Goal: Task Accomplishment & Management: Use online tool/utility

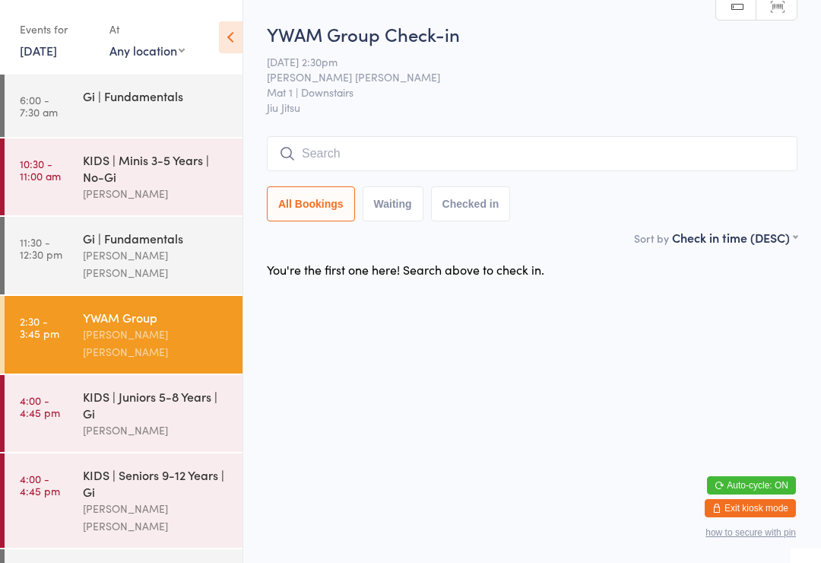
click at [366, 159] on input "search" at bounding box center [532, 153] width 531 height 35
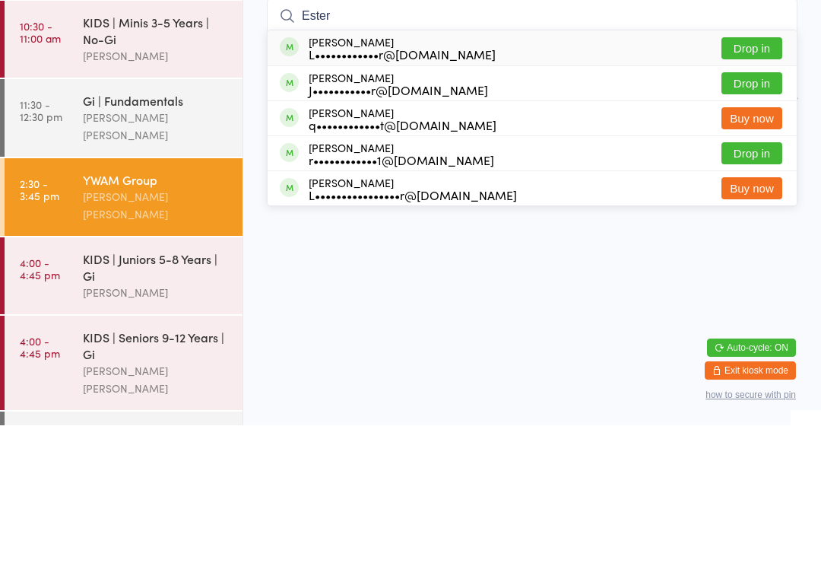
type input "Ester"
click at [758, 175] on button "Drop in" at bounding box center [752, 186] width 61 height 22
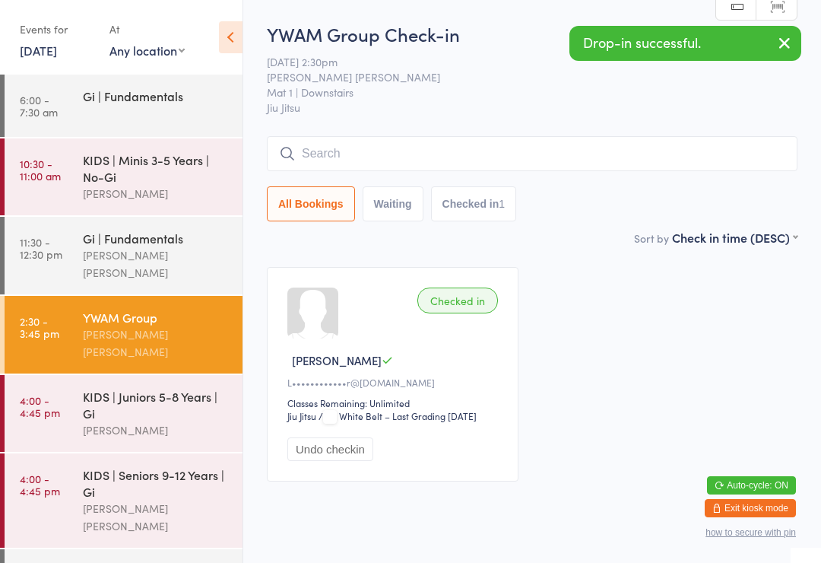
click at [319, 157] on input "search" at bounding box center [532, 153] width 531 height 35
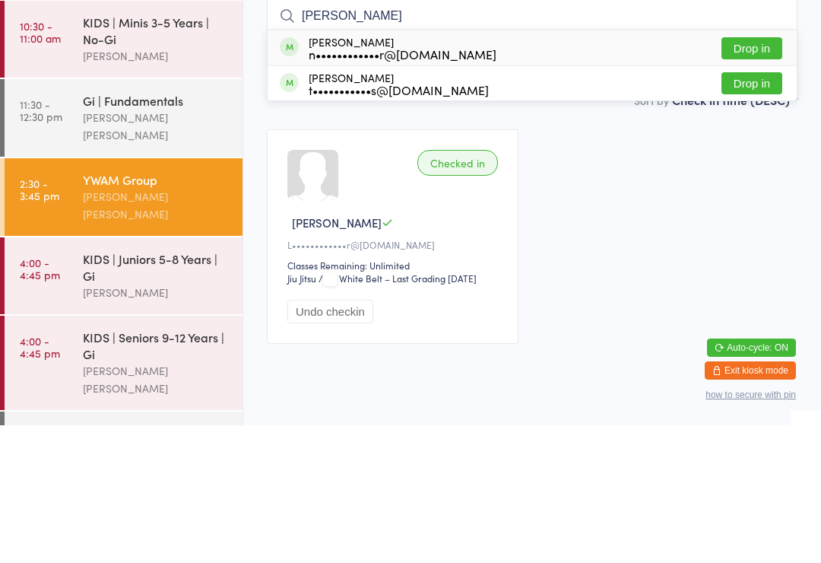
type input "[PERSON_NAME]"
click at [325, 186] on div "n••••••••••••r@[DOMAIN_NAME]" at bounding box center [403, 192] width 188 height 12
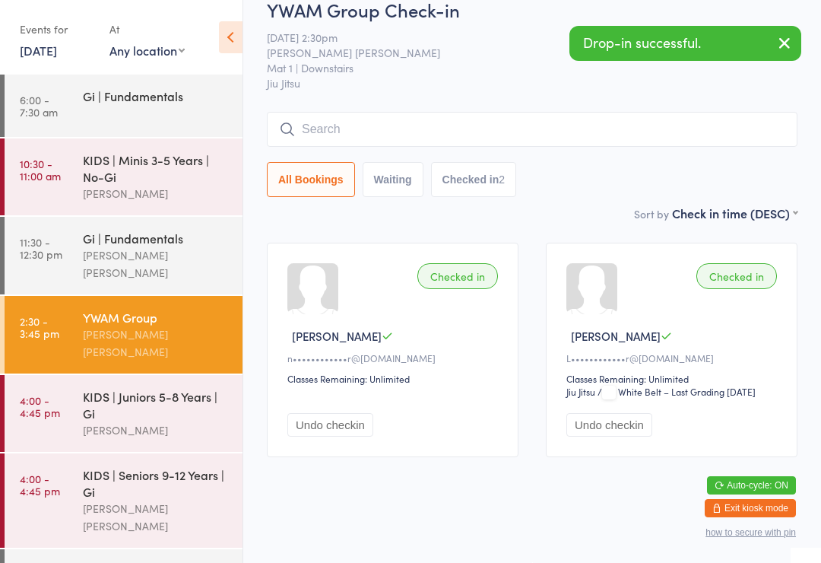
click at [462, 112] on input "search" at bounding box center [532, 129] width 531 height 35
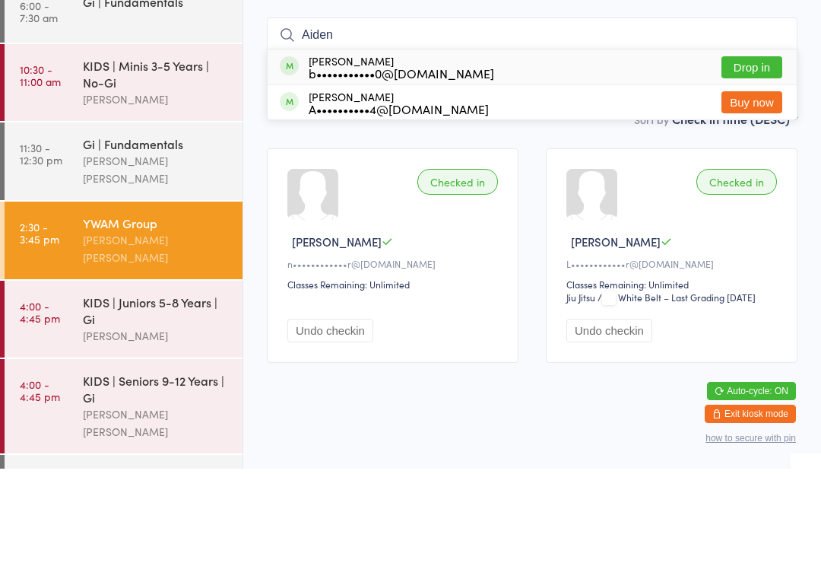
type input "Aiden"
click at [740, 151] on button "Drop in" at bounding box center [752, 162] width 61 height 22
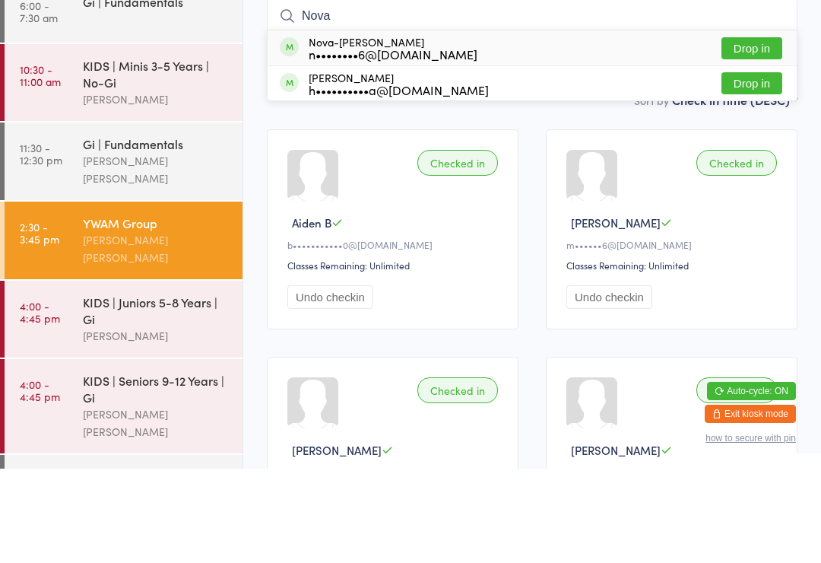
type input "Nova"
click at [770, 132] on button "Drop in" at bounding box center [752, 143] width 61 height 22
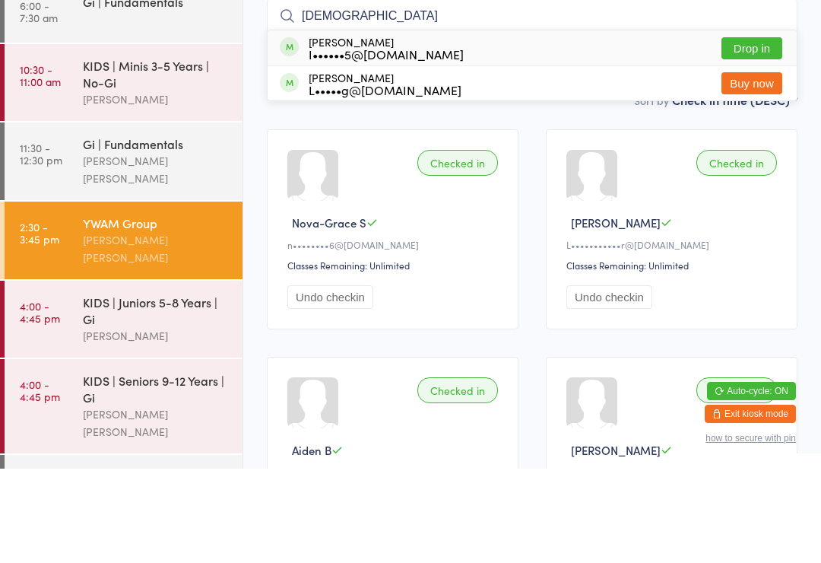
type input "[DEMOGRAPHIC_DATA]"
click at [752, 132] on button "Drop in" at bounding box center [752, 143] width 61 height 22
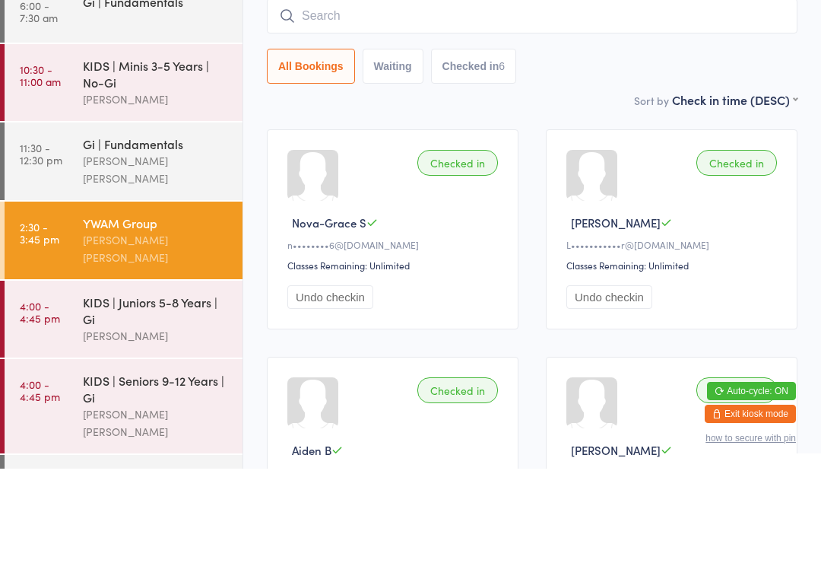
scroll to position [138, 0]
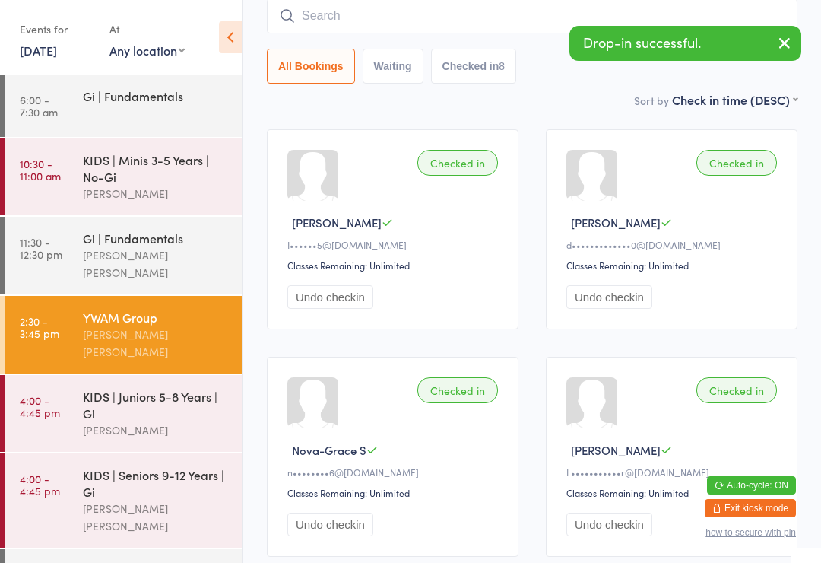
click at [451, 25] on input "search" at bounding box center [532, 15] width 531 height 35
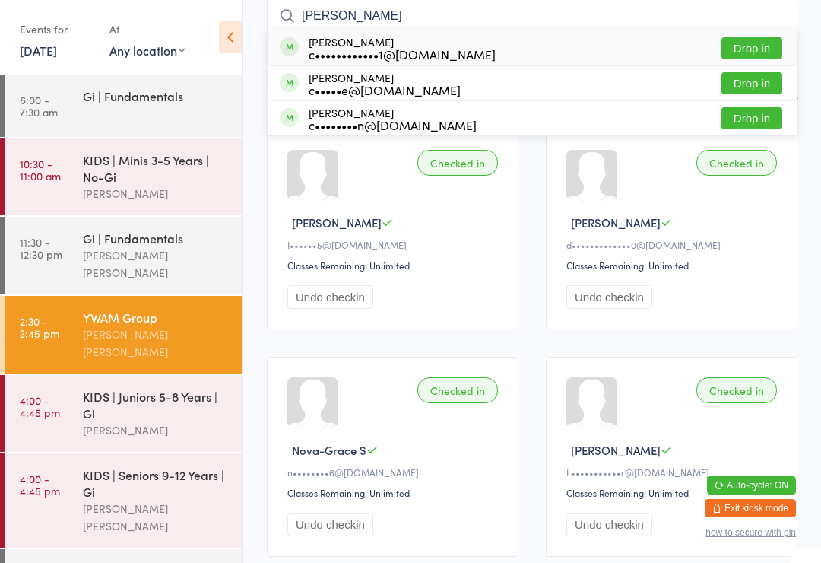
type input "[PERSON_NAME]"
click at [766, 109] on button "Drop in" at bounding box center [752, 118] width 61 height 22
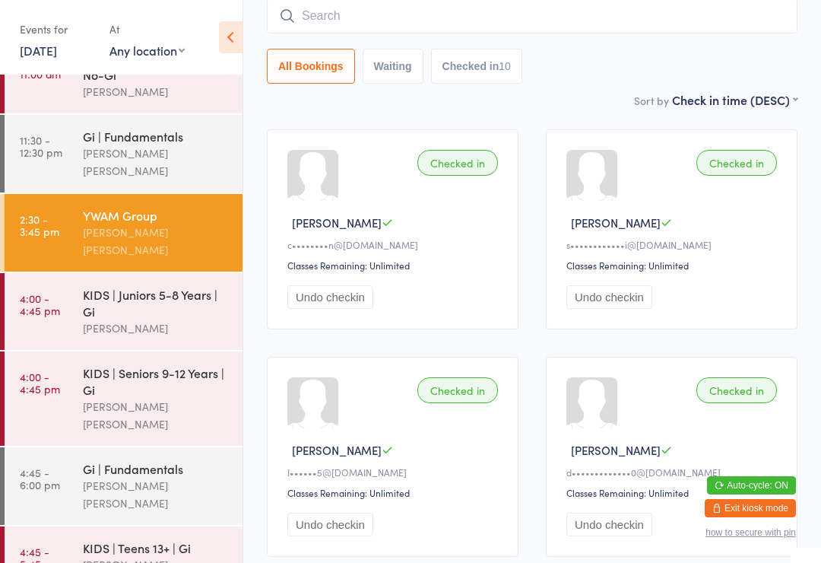
scroll to position [106, 0]
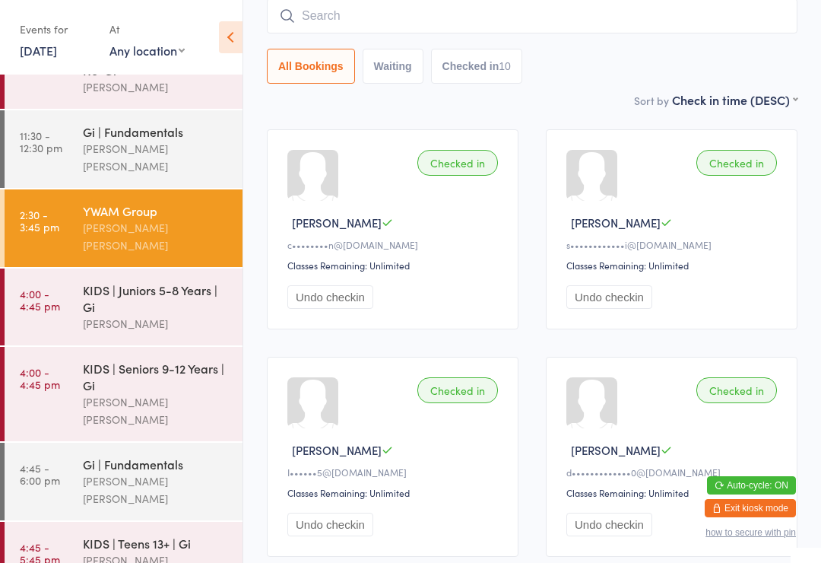
click at [87, 202] on div "YWAM Group" at bounding box center [156, 210] width 147 height 17
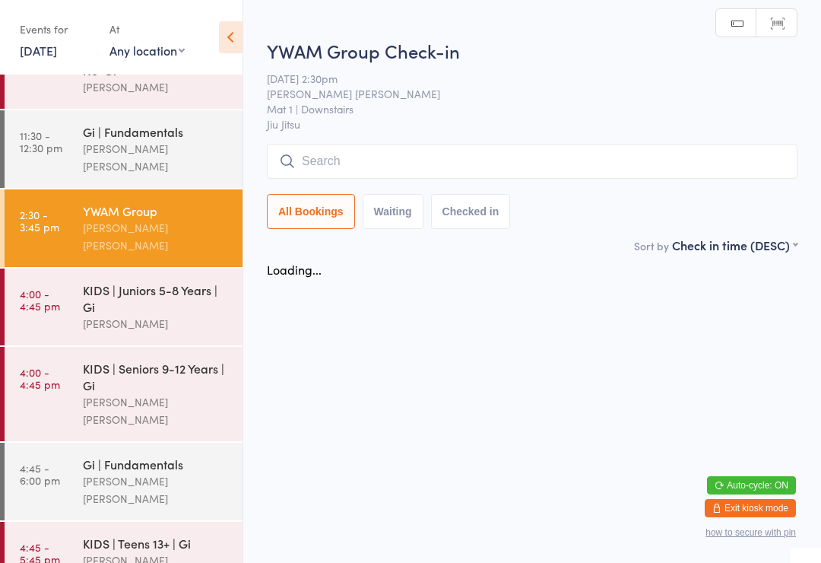
scroll to position [0, 0]
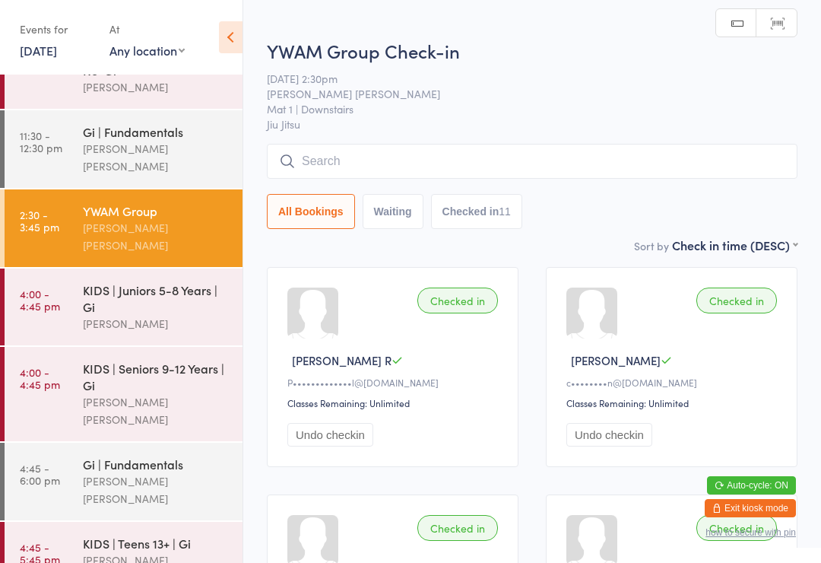
click at [336, 174] on input "search" at bounding box center [532, 161] width 531 height 35
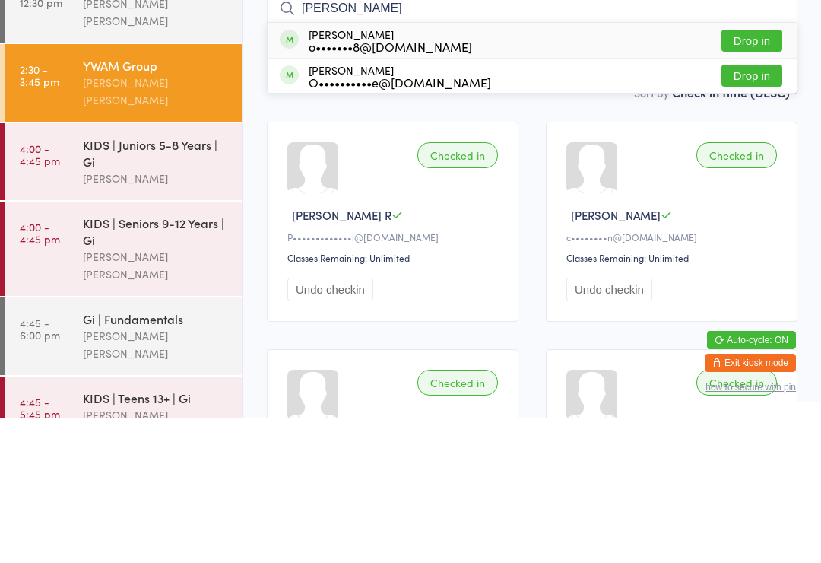
type input "[PERSON_NAME]"
click at [750, 210] on button "Drop in" at bounding box center [752, 221] width 61 height 22
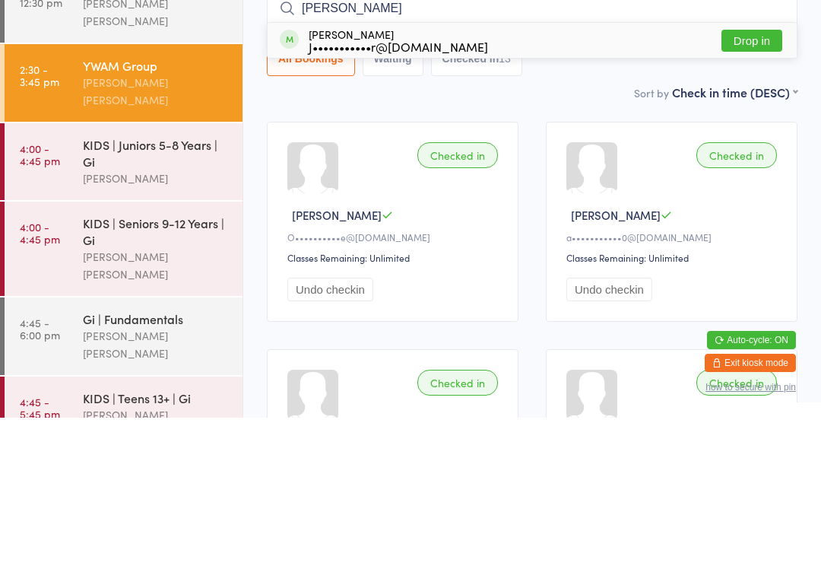
type input "[PERSON_NAME]"
click at [751, 175] on button "Drop in" at bounding box center [752, 186] width 61 height 22
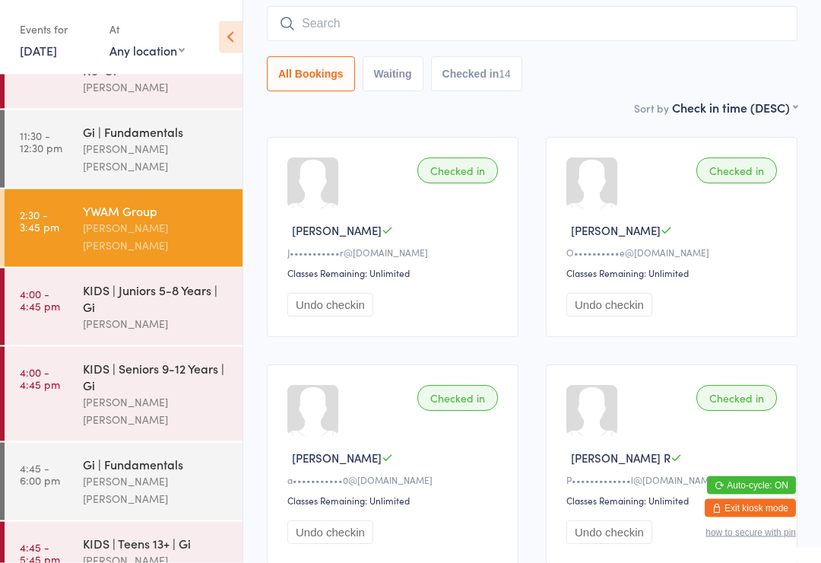
scroll to position [130, 0]
click at [403, 27] on input "search" at bounding box center [532, 23] width 531 height 35
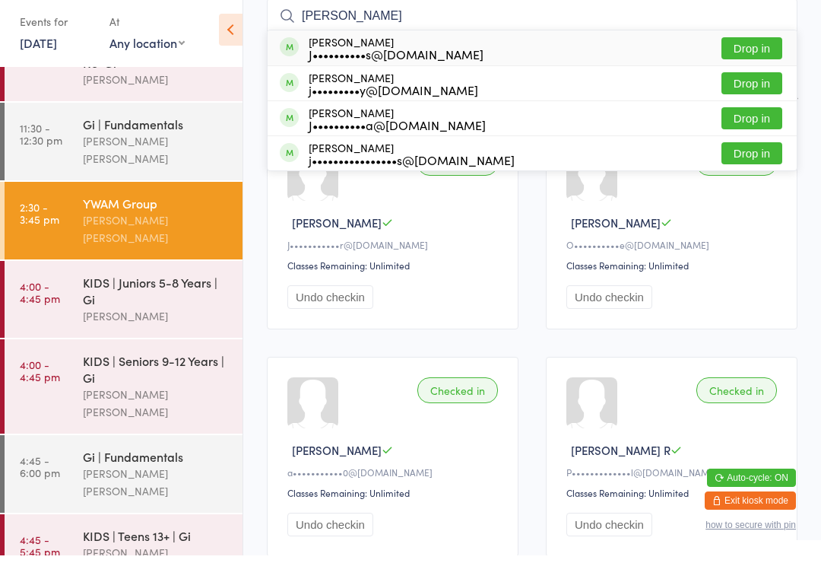
type input "[PERSON_NAME]"
click at [763, 115] on button "Drop in" at bounding box center [752, 126] width 61 height 22
